Goal: Communication & Community: Share content

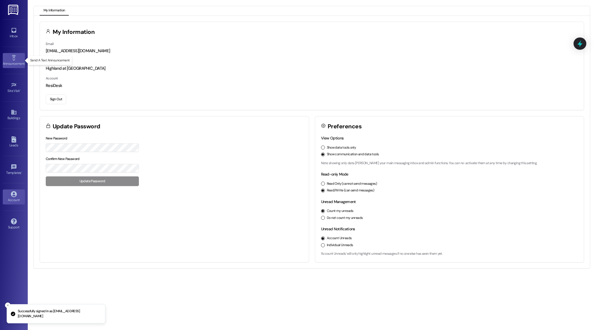
click at [16, 60] on icon at bounding box center [14, 58] width 6 height 6
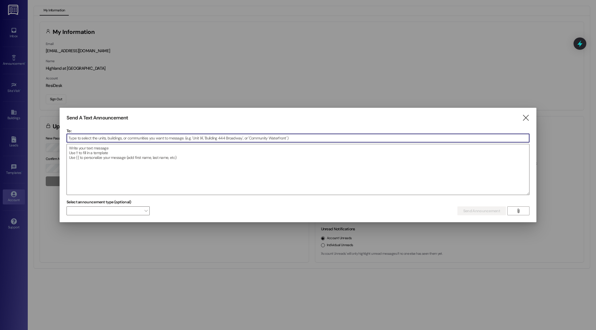
click at [186, 140] on input at bounding box center [298, 138] width 463 height 8
click at [530, 119] on icon "" at bounding box center [525, 118] width 7 height 6
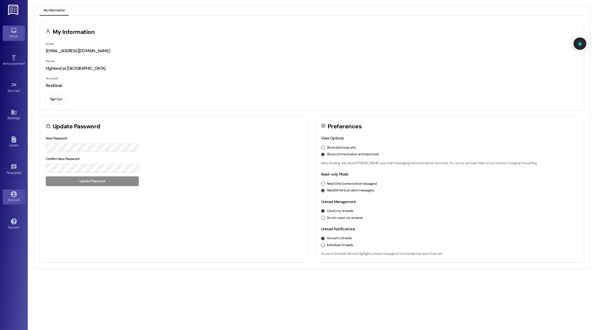
click at [14, 36] on div "Inbox" at bounding box center [14, 36] width 28 height 6
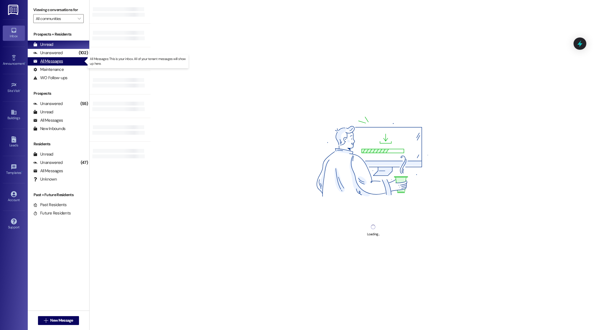
click at [54, 63] on div "All Messages" at bounding box center [48, 61] width 30 height 6
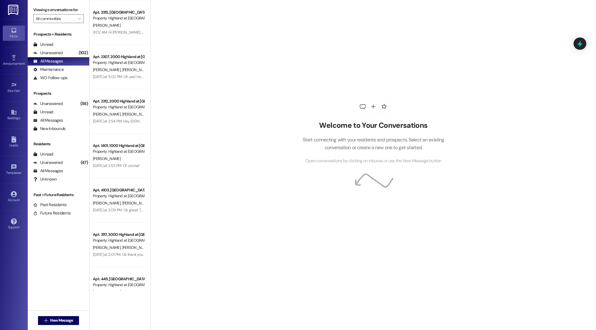
scroll to position [400, 0]
click at [123, 114] on div "[PERSON_NAME] [PERSON_NAME]" at bounding box center [118, 113] width 52 height 7
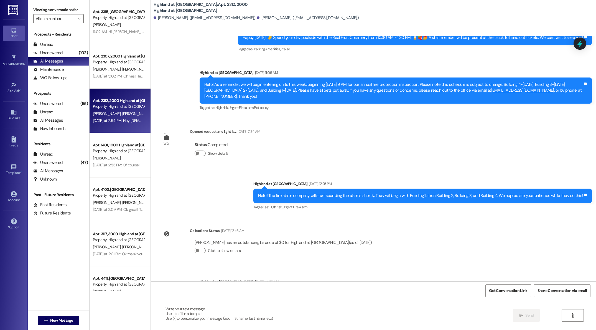
scroll to position [2964, 0]
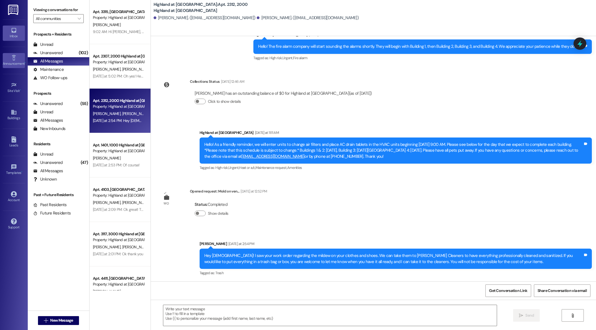
click at [12, 61] on div "Announcement •" at bounding box center [14, 64] width 28 height 6
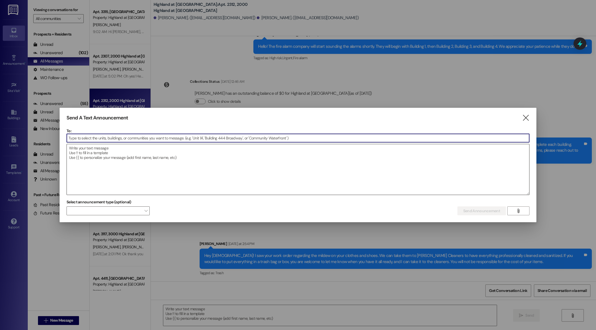
click at [124, 161] on textarea at bounding box center [298, 169] width 463 height 50
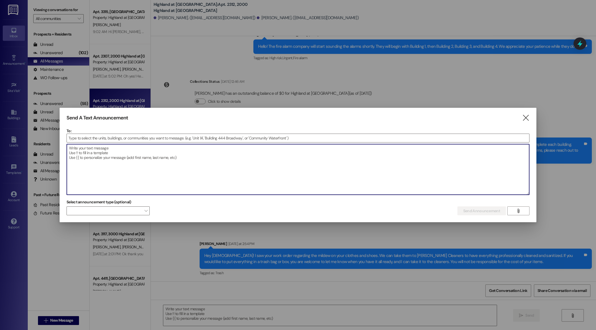
paste textarea "NOTICE TO ALL RESIDENTS Amenity Spaces Temporarily Closed for Tile Cleaning Dea…"
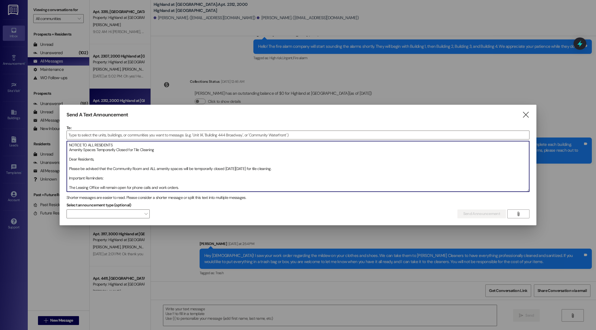
scroll to position [88, 0]
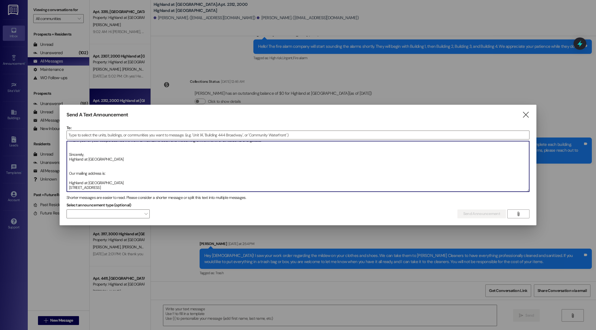
drag, startPoint x: 103, startPoint y: 189, endPoint x: 52, endPoint y: 167, distance: 56.0
click at [52, 167] on div "Send A Text Announcement  To:  Drop image file here NOTICE TO ALL RESIDENTS A…" at bounding box center [298, 165] width 596 height 330
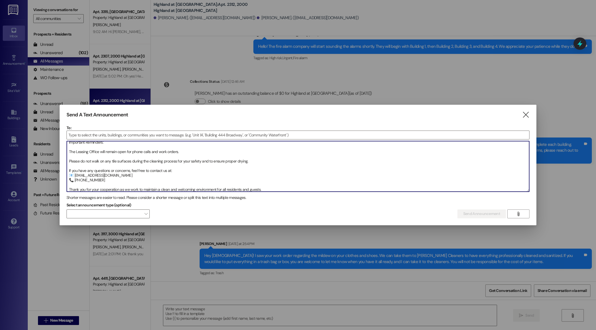
scroll to position [0, 0]
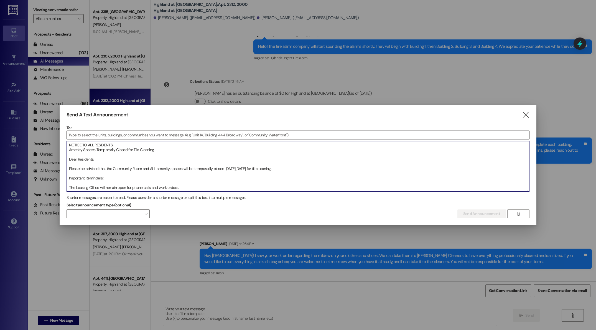
type textarea "NOTICE TO ALL RESIDENTS Amenity Spaces Temporarily Closed for Tile Cleaning Dea…"
click at [110, 133] on input at bounding box center [298, 135] width 463 height 8
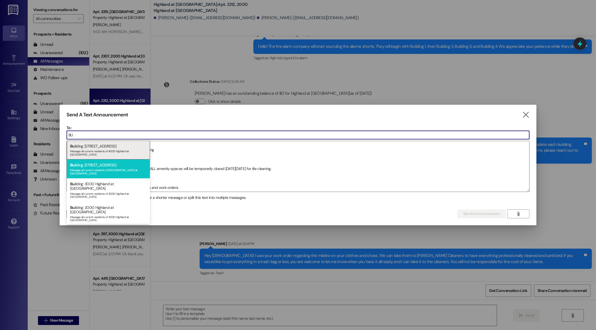
type input "BU"
click at [97, 167] on div "Message all current residents of [GEOGRAPHIC_DATA] at [GEOGRAPHIC_DATA]" at bounding box center [108, 171] width 77 height 8
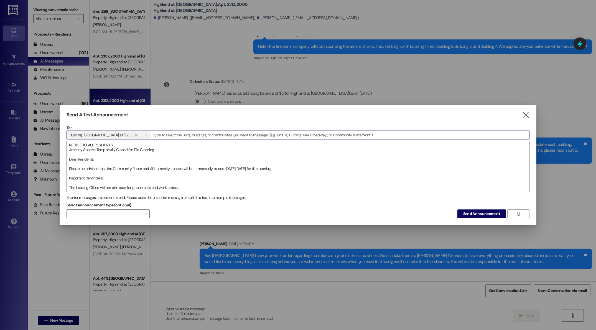
click at [151, 135] on input at bounding box center [340, 135] width 378 height 8
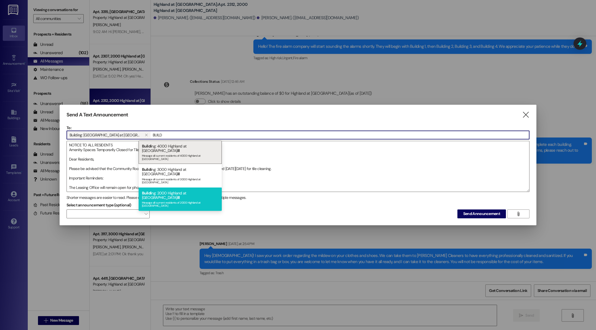
type input "BUILD"
click at [155, 187] on div "Buildi ng: 2000 Highland at [GEOGRAPHIC_DATA] ill Message all current residents…" at bounding box center [180, 198] width 83 height 23
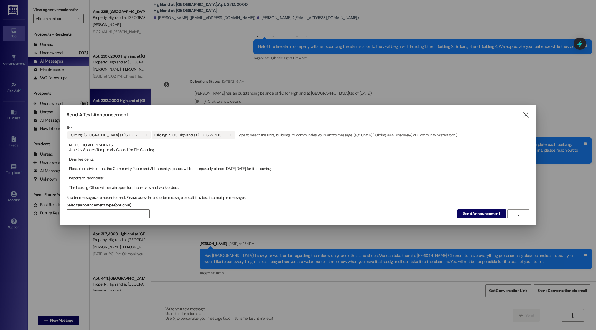
click at [236, 134] on input at bounding box center [383, 135] width 294 height 8
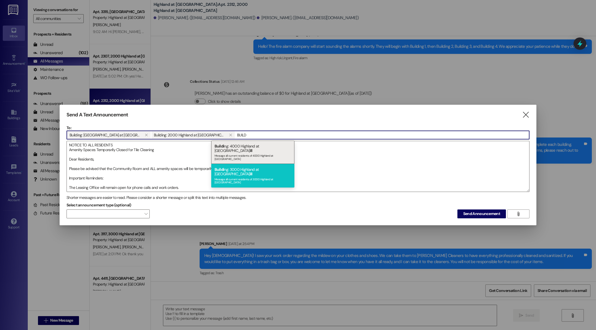
type input "BUILD"
click at [239, 164] on div "Buildi ng: 3000 Highland at [GEOGRAPHIC_DATA] ill Message all current residents…" at bounding box center [252, 175] width 83 height 23
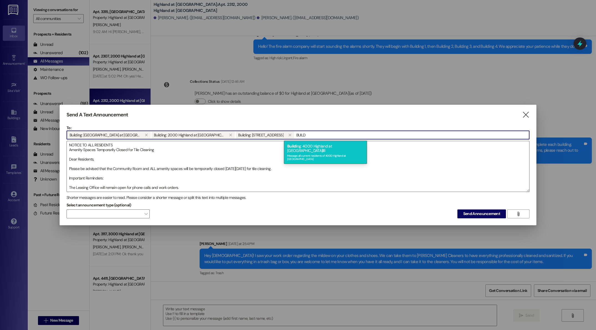
type input "BUILD"
click at [331, 153] on div "Message all current residents of 4000 Highland at [GEOGRAPHIC_DATA]" at bounding box center [325, 157] width 77 height 8
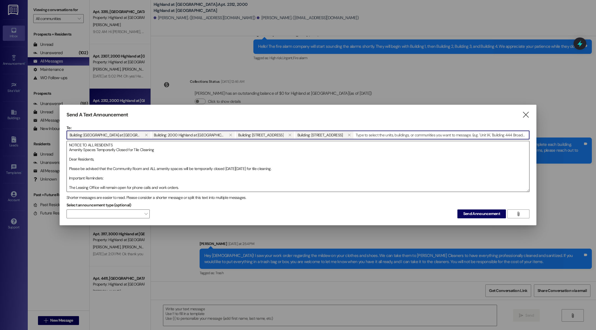
click at [69, 179] on textarea "NOTICE TO ALL RESIDENTS Amenity Spaces Temporarily Closed for Tile Cleaning Dea…" at bounding box center [298, 166] width 463 height 50
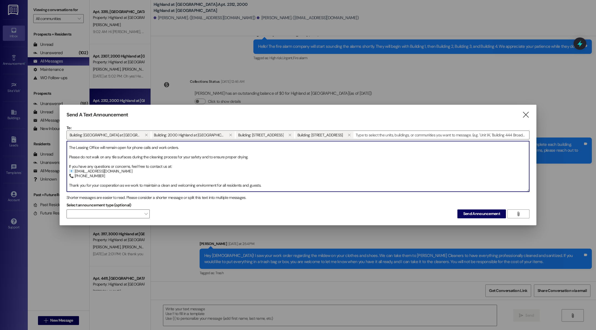
scroll to position [57, 0]
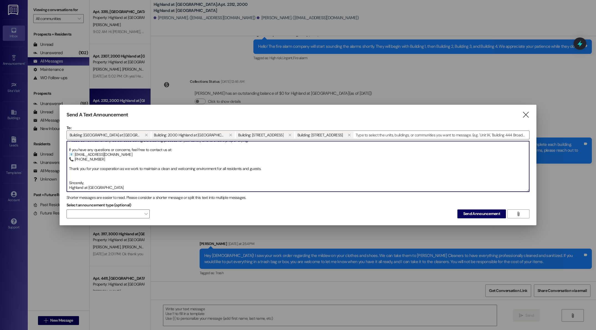
drag, startPoint x: 110, startPoint y: 189, endPoint x: 64, endPoint y: 183, distance: 46.5
click at [64, 183] on div "Send A Text Announcement  To: Building: [GEOGRAPHIC_DATA] at [GEOGRAPHIC_DATA]…" at bounding box center [298, 165] width 477 height 120
click at [106, 179] on textarea "NOTICE TO ALL RESIDENTS Amenity Spaces Temporarily Closed for Tile Cleaning Dea…" at bounding box center [298, 166] width 463 height 50
click at [146, 213] on span "" at bounding box center [146, 213] width 3 height 9
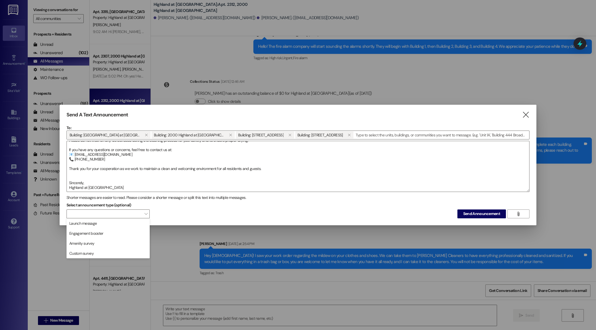
click at [179, 211] on div "Select announcement type (optional)  Send Announcement " at bounding box center [298, 209] width 463 height 17
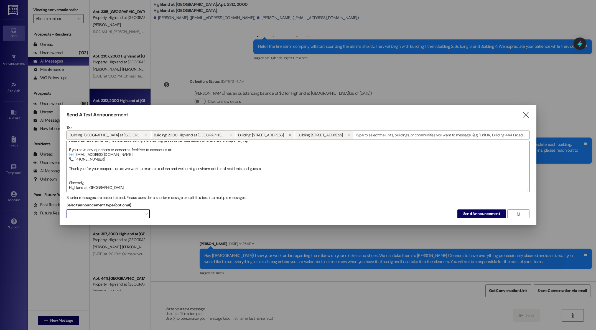
scroll to position [0, 0]
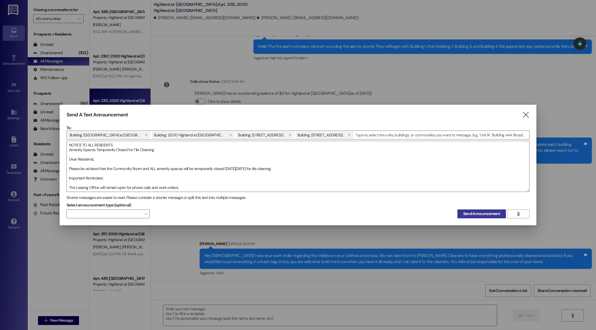
click at [482, 213] on span "Send Announcement" at bounding box center [482, 214] width 37 height 6
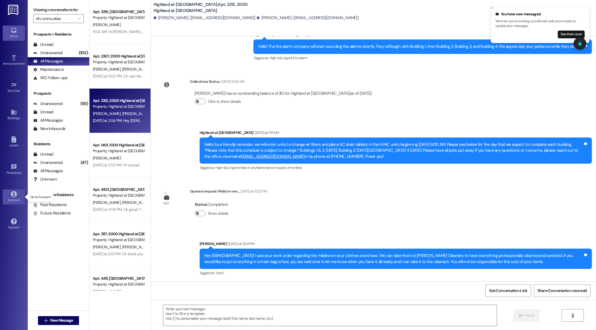
click at [12, 199] on div "Account" at bounding box center [14, 200] width 28 height 6
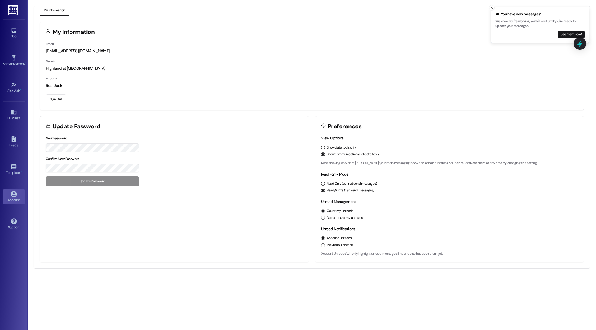
click at [60, 100] on button "Sign Out" at bounding box center [56, 99] width 21 height 10
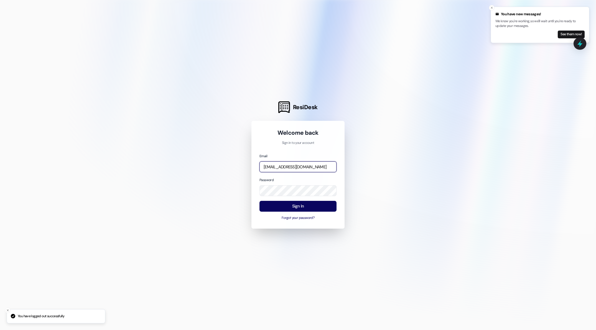
click at [320, 165] on input "[EMAIL_ADDRESS][DOMAIN_NAME]" at bounding box center [298, 166] width 77 height 11
type input "[PERSON_NAME][EMAIL_ADDRESS][PERSON_NAME][DOMAIN_NAME]"
click at [290, 208] on button "Sign In" at bounding box center [298, 206] width 77 height 11
